Goal: Check status: Check status

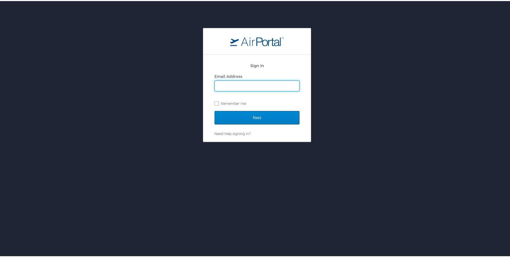
type input "mcgrathm@ohio.edu"
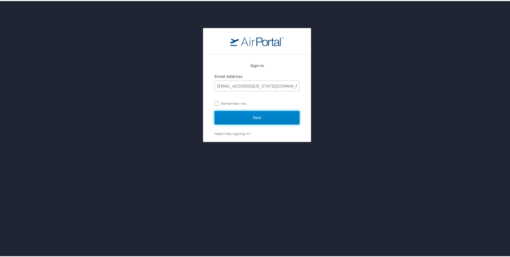
click at [247, 114] on input "Next" at bounding box center [257, 116] width 85 height 13
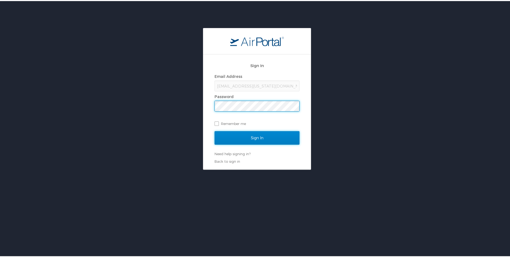
click at [254, 135] on input "Sign In" at bounding box center [257, 136] width 85 height 13
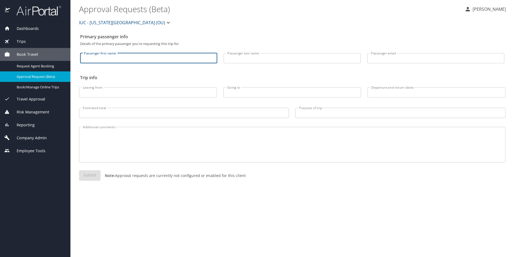
click at [118, 55] on input "Passenger first name" at bounding box center [148, 58] width 137 height 10
type input "loreen"
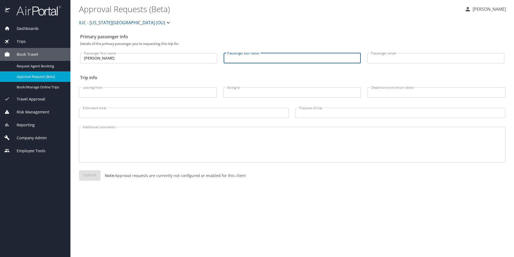
click at [237, 58] on input "Passenger last name" at bounding box center [292, 58] width 137 height 10
type input "giese"
click at [21, 41] on span "Trips" at bounding box center [18, 41] width 16 height 6
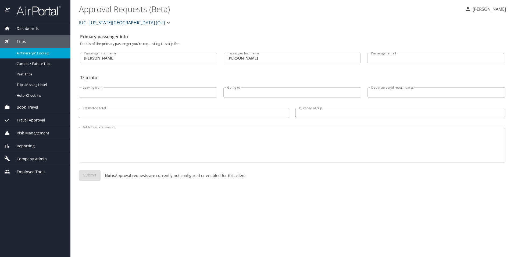
click at [22, 51] on span "Airtinerary® Lookup" at bounding box center [40, 53] width 47 height 5
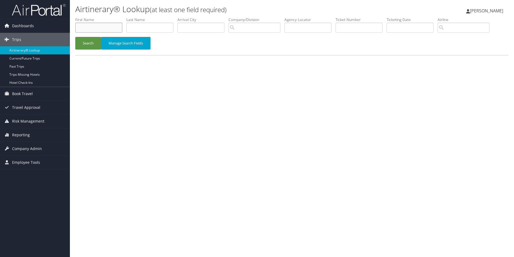
click at [102, 27] on input "text" at bounding box center [98, 28] width 47 height 10
type input "loreen"
type input "giese"
click at [86, 45] on button "Search" at bounding box center [88, 43] width 26 height 13
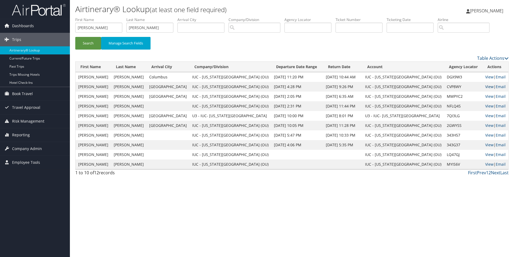
click at [485, 87] on link "View" at bounding box center [489, 86] width 8 height 5
click at [485, 77] on link "View" at bounding box center [489, 76] width 8 height 5
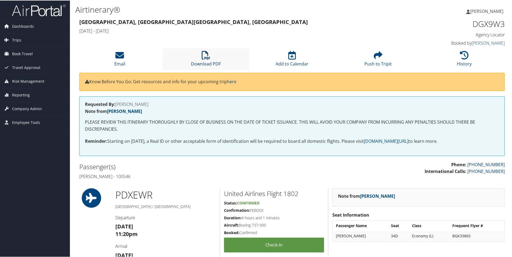
click at [207, 55] on icon at bounding box center [206, 54] width 9 height 9
